Goal: Task Accomplishment & Management: Use online tool/utility

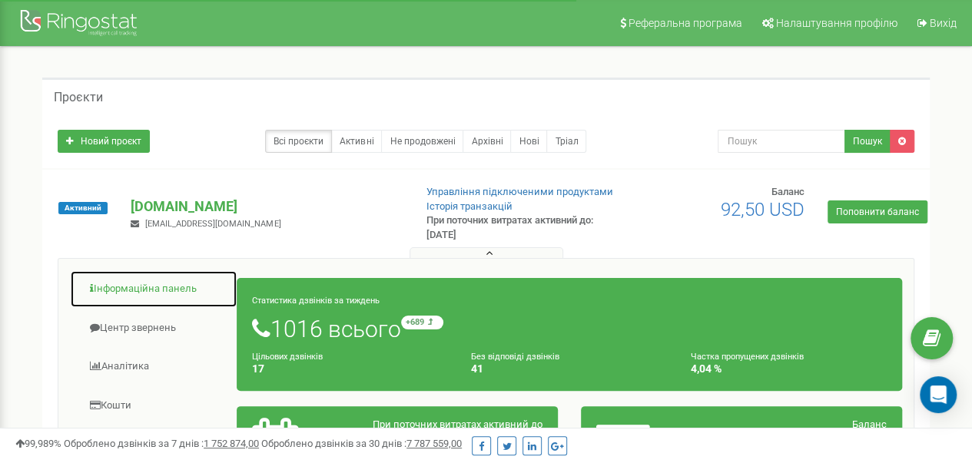
click at [157, 281] on link "Інформаційна панель" at bounding box center [153, 289] width 167 height 38
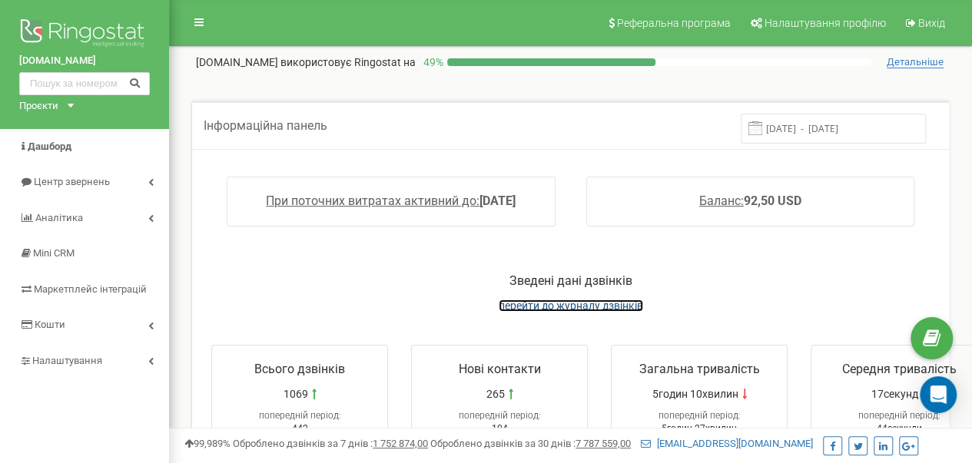
click at [573, 300] on span "перейти до журналу дзвінків" at bounding box center [571, 306] width 144 height 12
